Goal: Check status: Check status

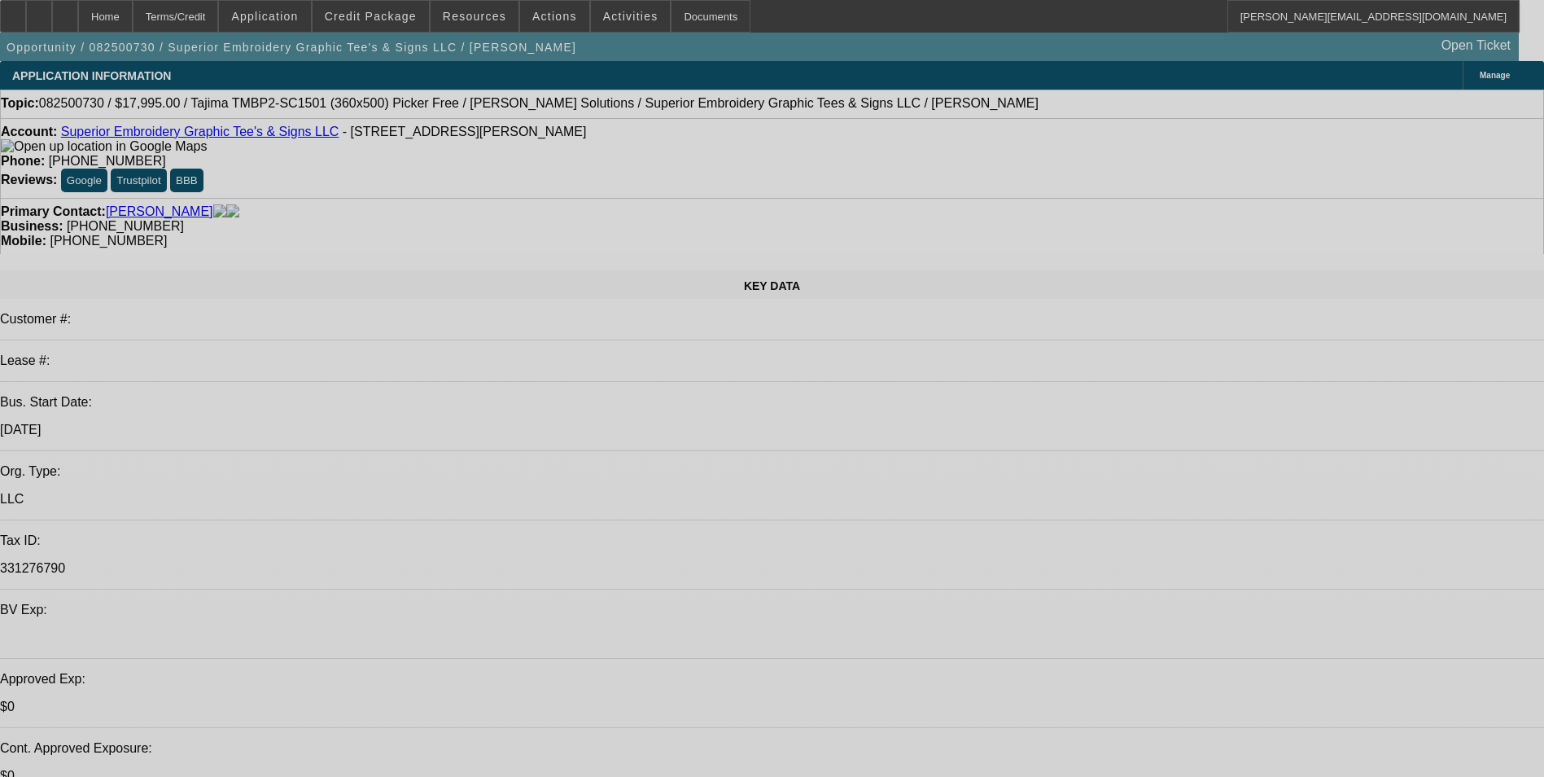
select select "0"
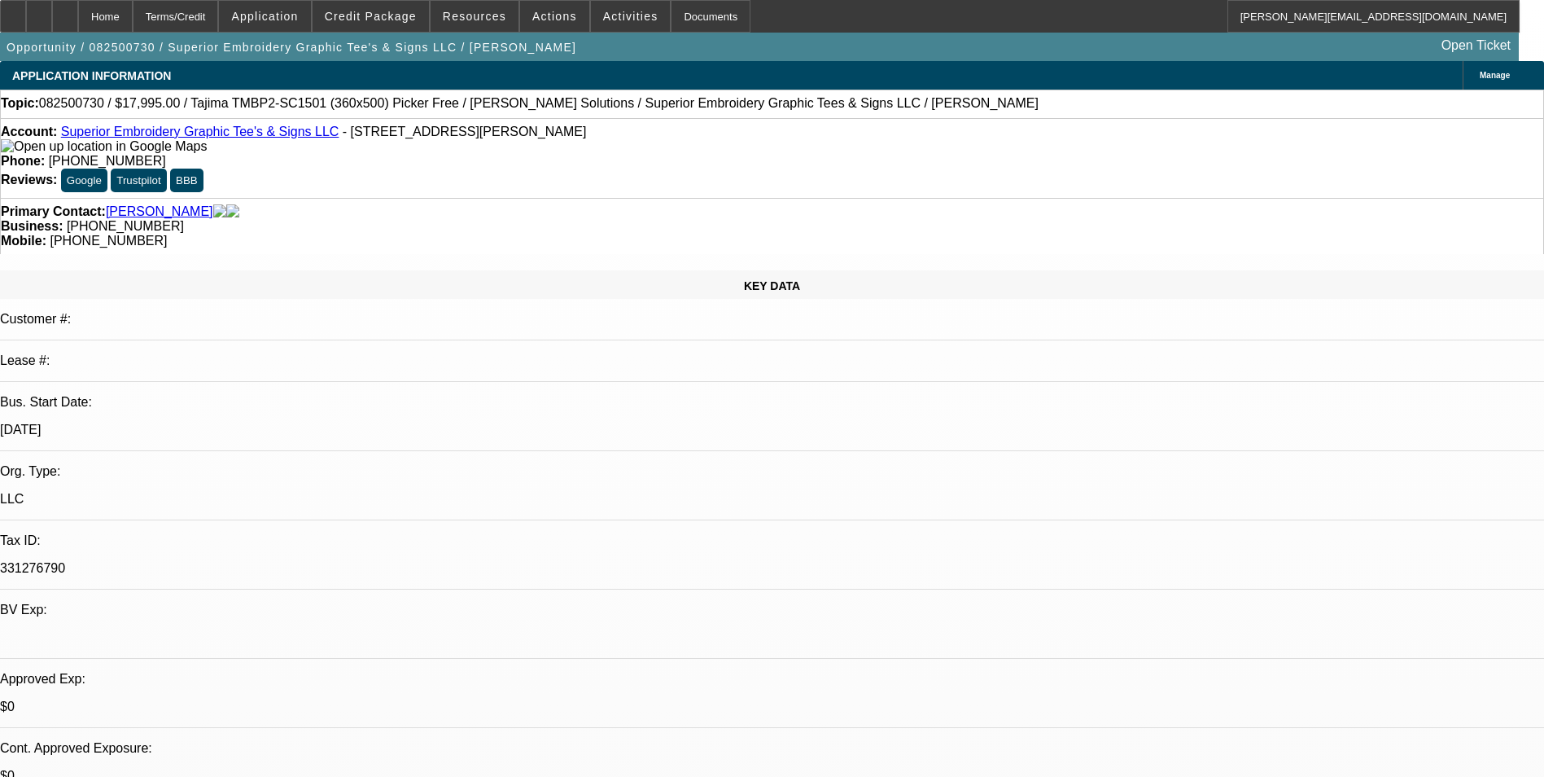
select select "2"
select select "0.1"
select select "4"
select select "0"
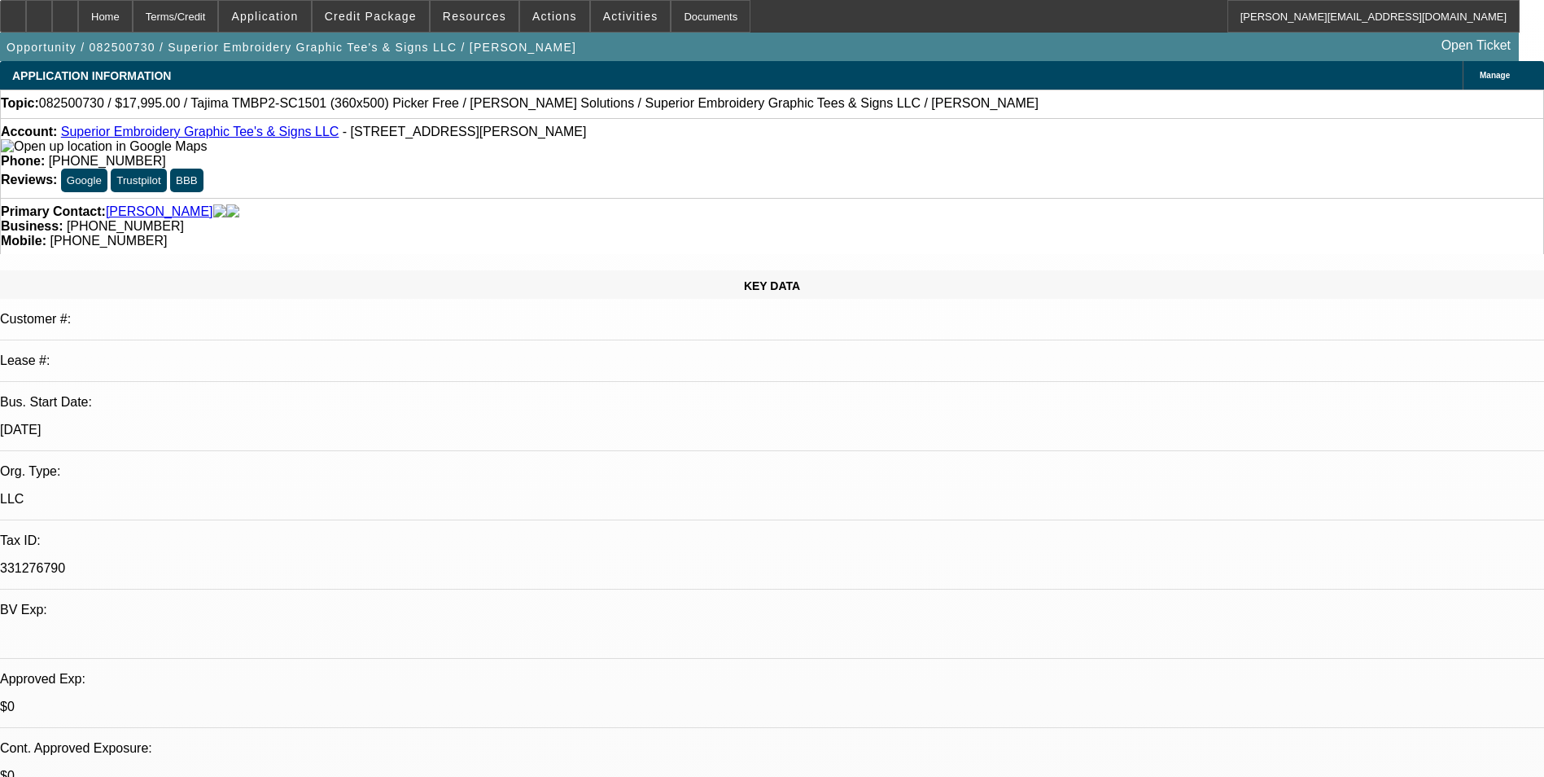
select select "2"
select select "0.1"
select select "4"
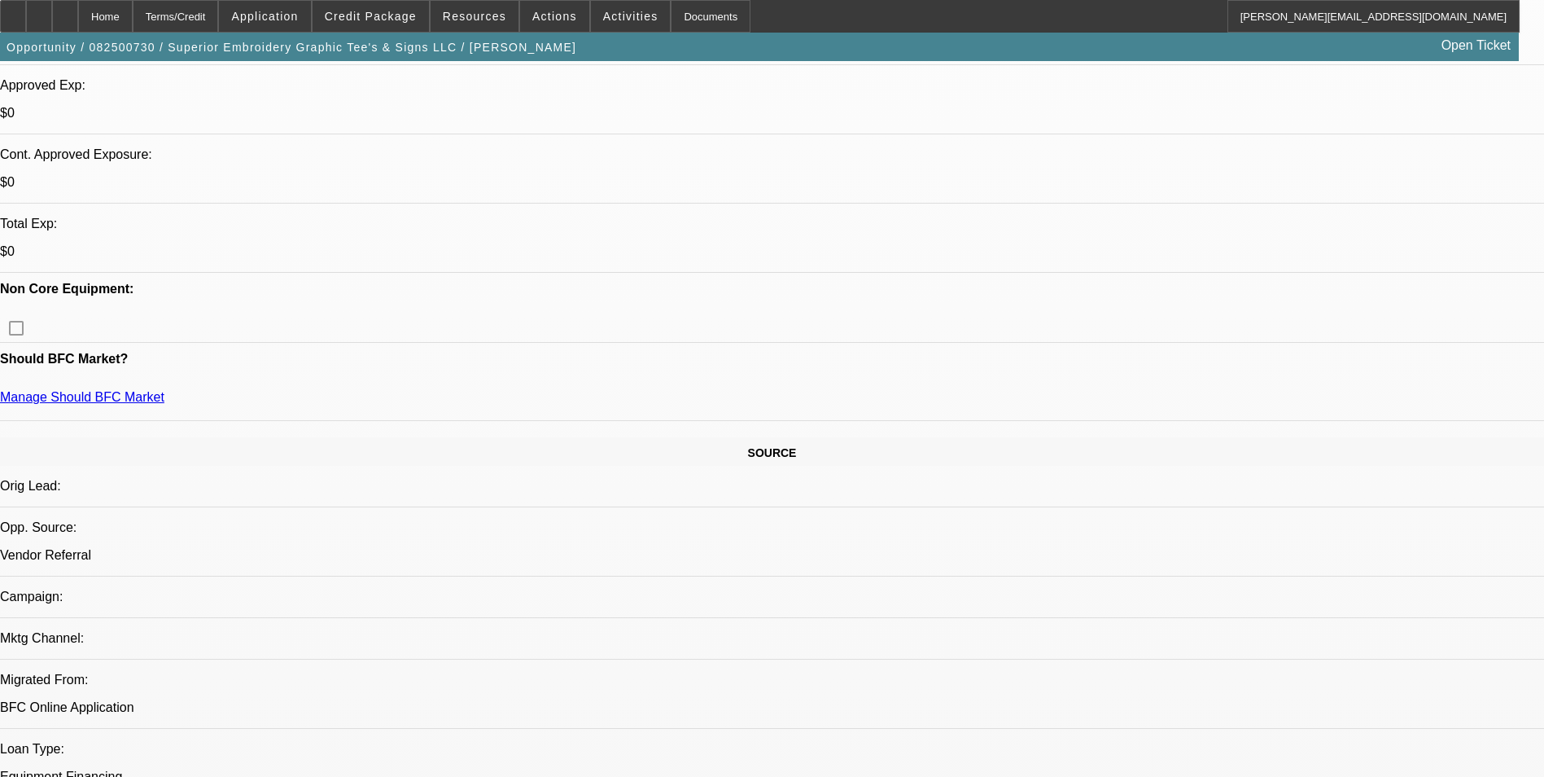
scroll to position [488, 0]
